Goal: Information Seeking & Learning: Learn about a topic

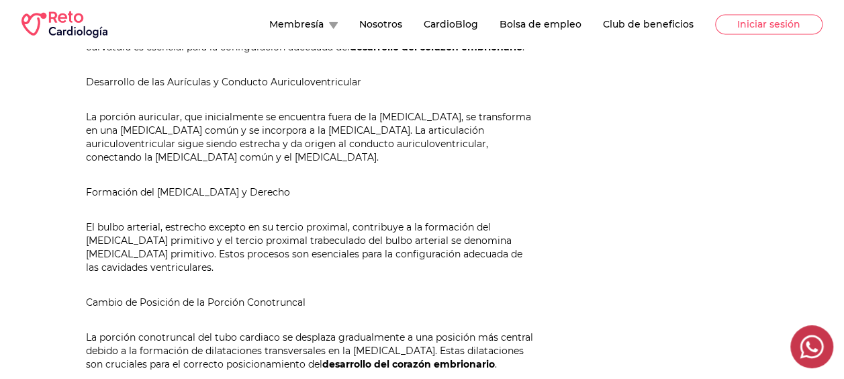
scroll to position [940, 0]
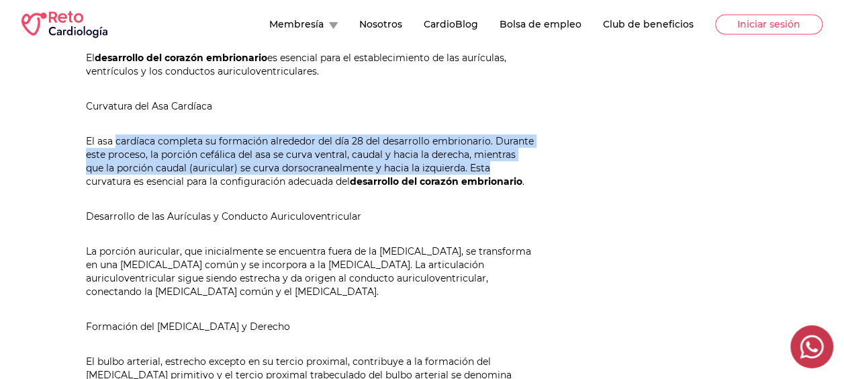
drag, startPoint x: 121, startPoint y: 140, endPoint x: 511, endPoint y: 170, distance: 391.2
click at [511, 170] on p "El asa cardíaca completa su formación alrededor del día 28 del desarrollo embri…" at bounding box center [310, 161] width 448 height 54
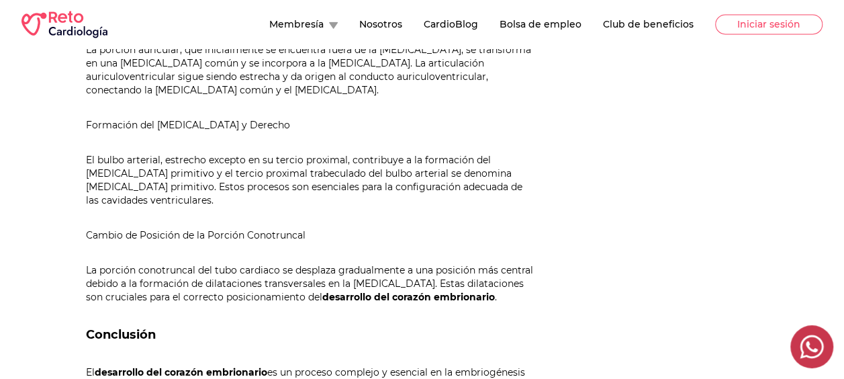
scroll to position [1208, 0]
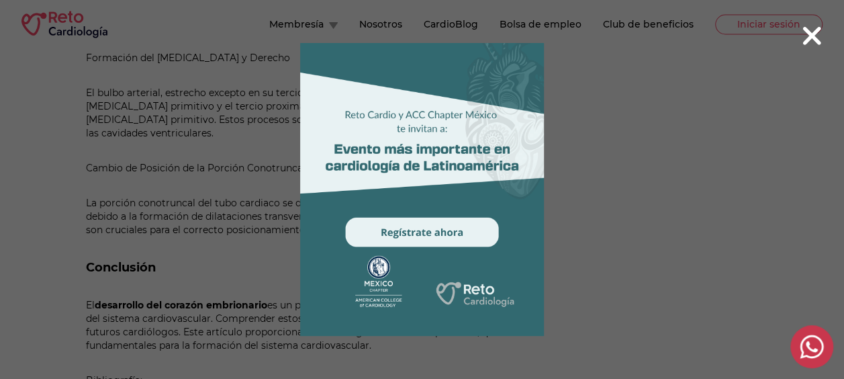
click at [809, 38] on icon at bounding box center [812, 36] width 18 height 18
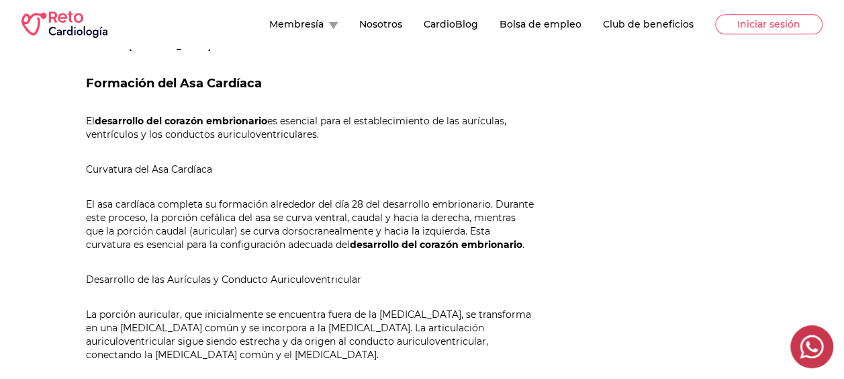
scroll to position [805, 0]
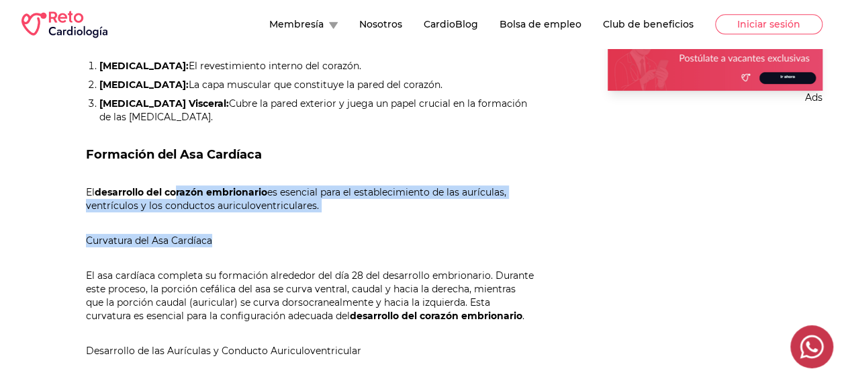
drag, startPoint x: 177, startPoint y: 183, endPoint x: 314, endPoint y: 215, distance: 140.5
click at [314, 215] on div "[PERSON_NAME] El proceso de desarrollo del corazón embrionario juega un papel c…" at bounding box center [310, 273] width 448 height 1101
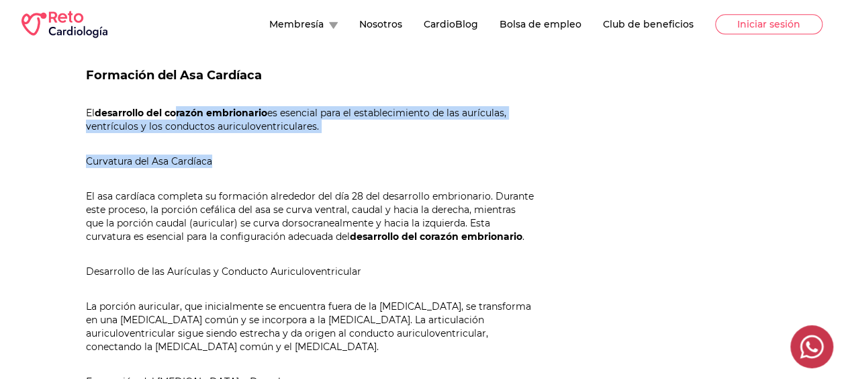
scroll to position [940, 0]
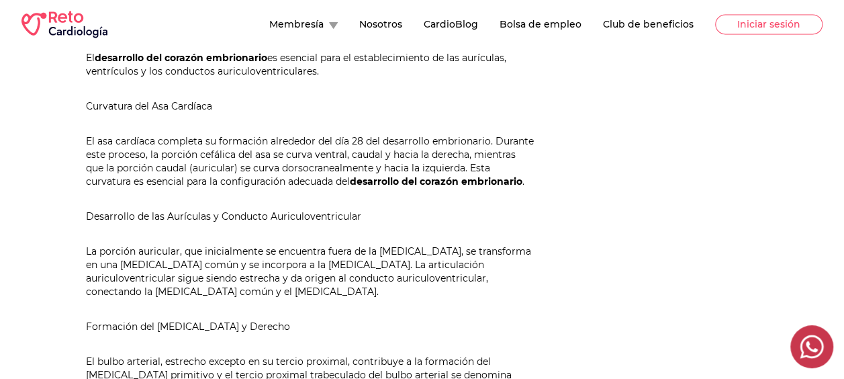
click at [326, 188] on div "Dr. Jorge Armando Joya El proceso de desarrollo del corazón embrionario juega u…" at bounding box center [310, 139] width 448 height 1101
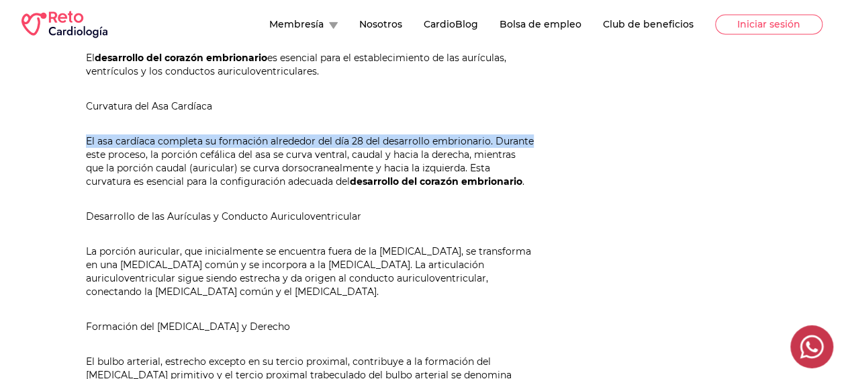
drag, startPoint x: 86, startPoint y: 143, endPoint x: 544, endPoint y: 132, distance: 457.9
click at [544, 132] on div "Dr. Jorge Armando Joya 6 de Octubre de 2023 Dr. Jorge Armando Joya El proceso d…" at bounding box center [421, 3] width 801 height 1418
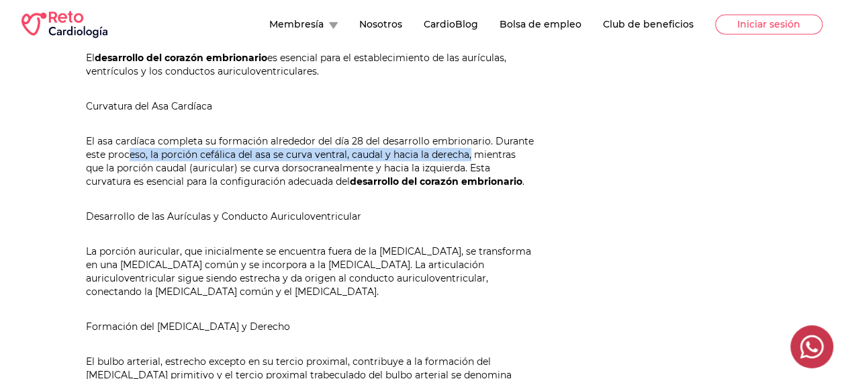
drag, startPoint x: 143, startPoint y: 153, endPoint x: 469, endPoint y: 152, distance: 325.5
click at [469, 152] on p "El asa cardíaca completa su formación alrededor del día 28 del desarrollo embri…" at bounding box center [310, 161] width 448 height 54
click at [365, 152] on p "El asa cardíaca completa su formación alrededor del día 28 del desarrollo embri…" at bounding box center [310, 161] width 448 height 54
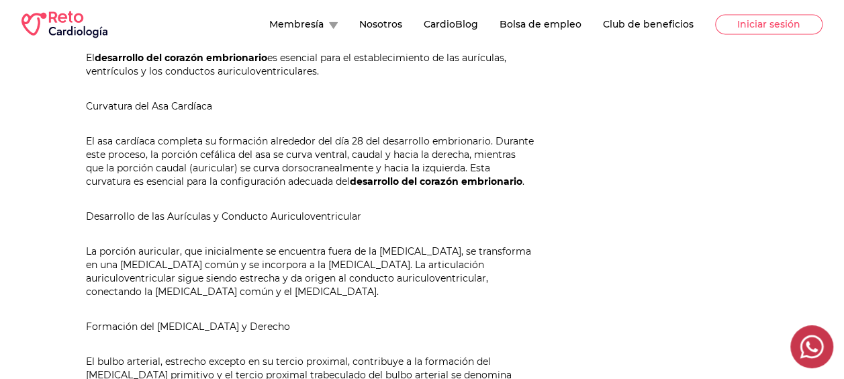
click at [172, 162] on p "El asa cardíaca completa su formación alrededor del día 28 del desarrollo embri…" at bounding box center [310, 161] width 448 height 54
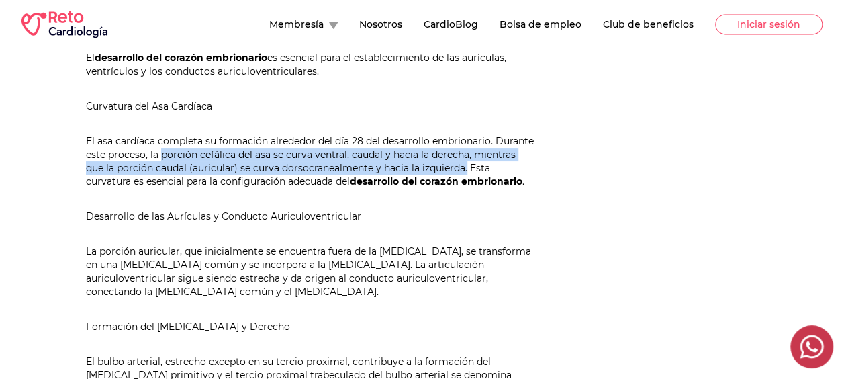
drag, startPoint x: 164, startPoint y: 152, endPoint x: 467, endPoint y: 162, distance: 303.6
click at [467, 162] on p "El asa cardíaca completa su formación alrededor del día 28 del desarrollo embri…" at bounding box center [310, 161] width 448 height 54
copy p "porción cefálica del asa se curva ventral, caudal y hacia la derecha, mientras …"
